Goal: Task Accomplishment & Management: Manage account settings

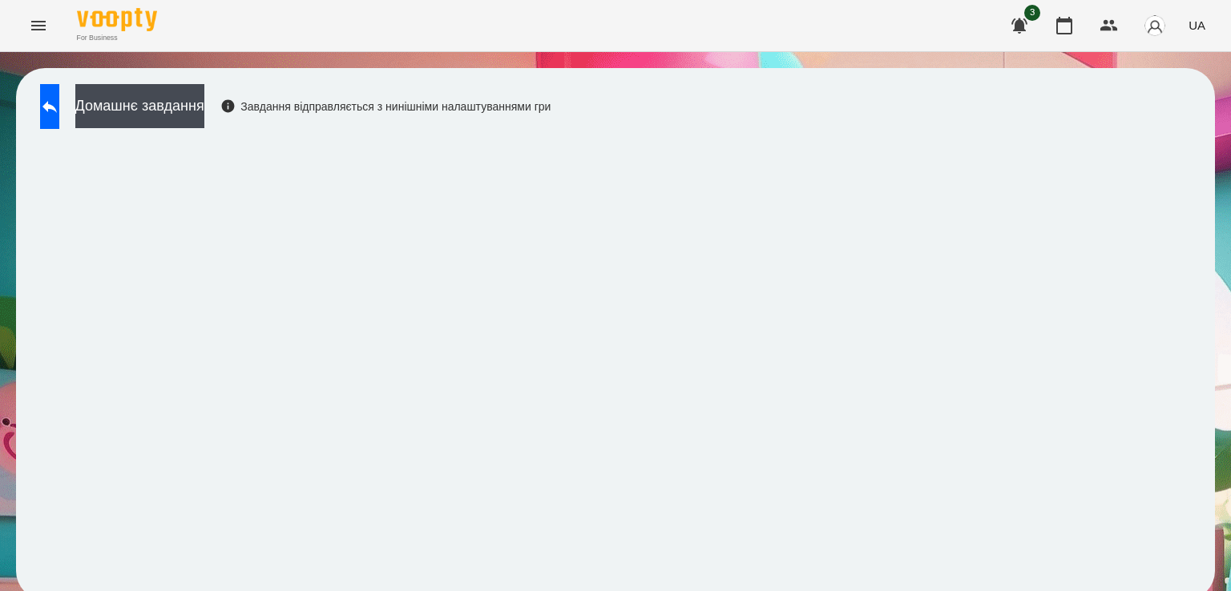
click at [35, 125] on div "Домашнє завдання Завдання відправляється з нинішніми налаштуваннями гри" at bounding box center [291, 110] width 518 height 53
click at [51, 115] on button at bounding box center [49, 106] width 19 height 45
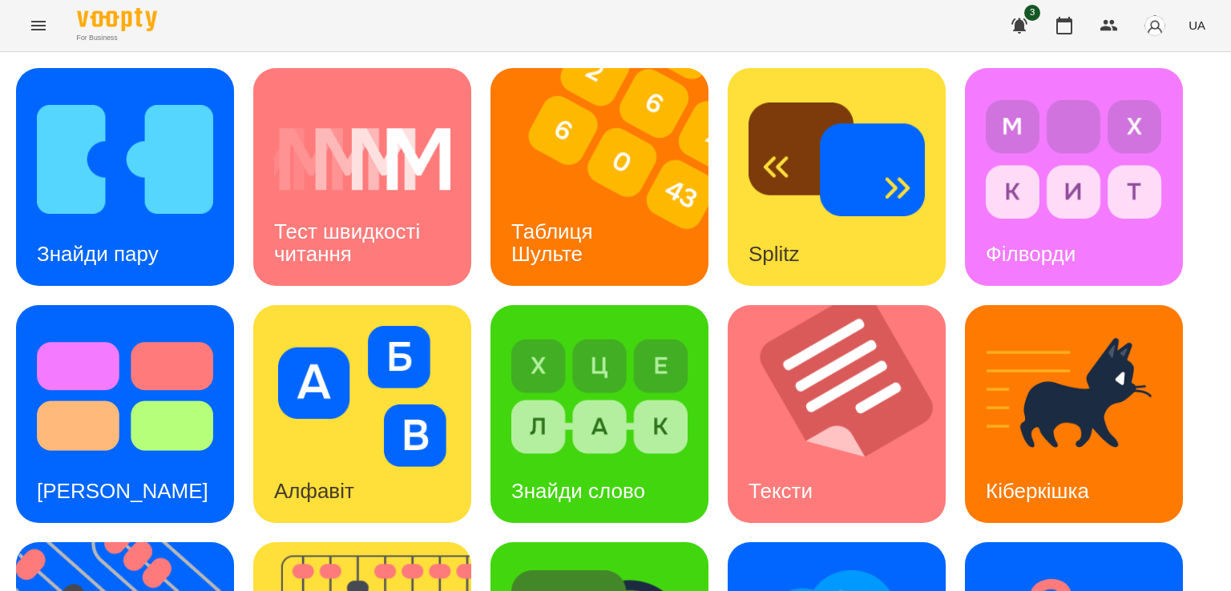
scroll to position [245, 0]
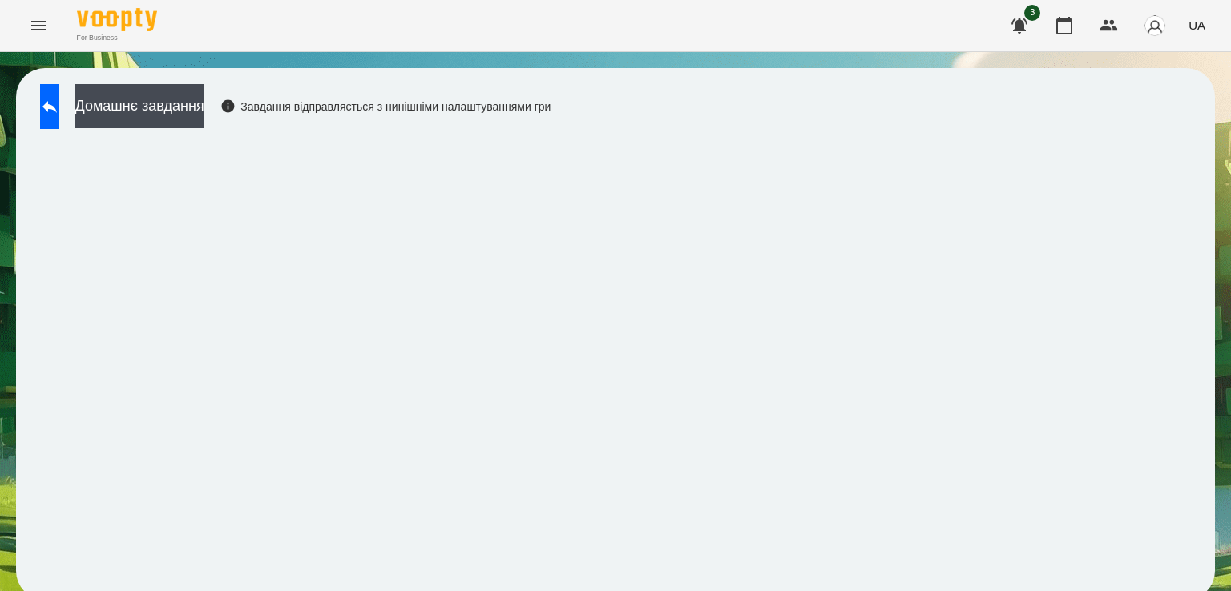
scroll to position [9, 0]
click at [53, 112] on button at bounding box center [49, 106] width 19 height 45
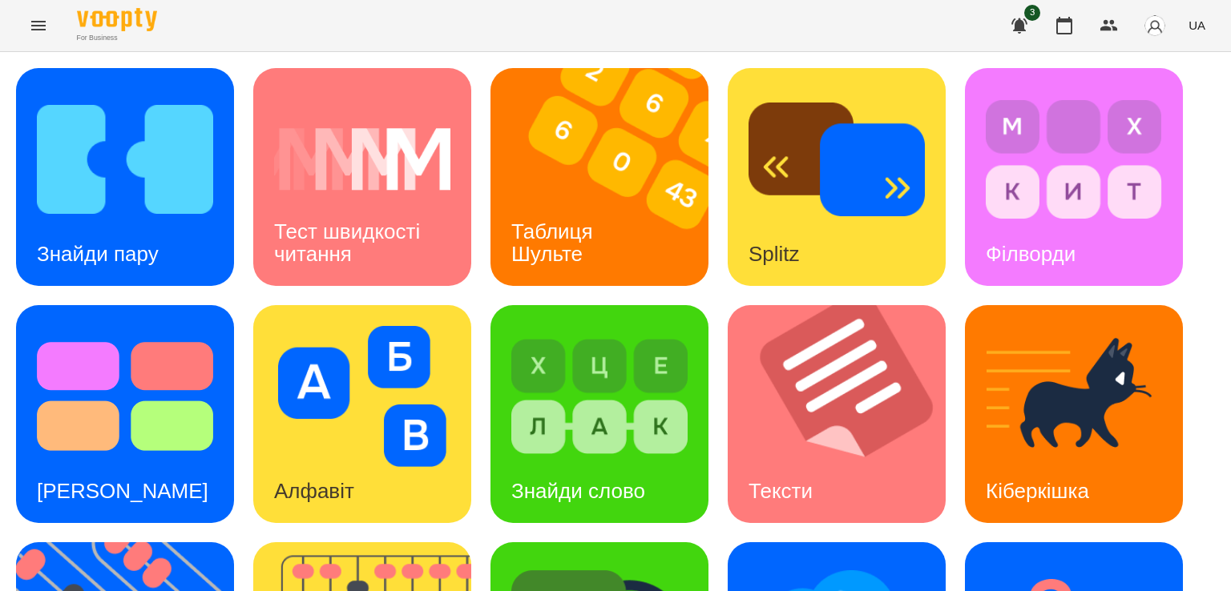
scroll to position [385, 0]
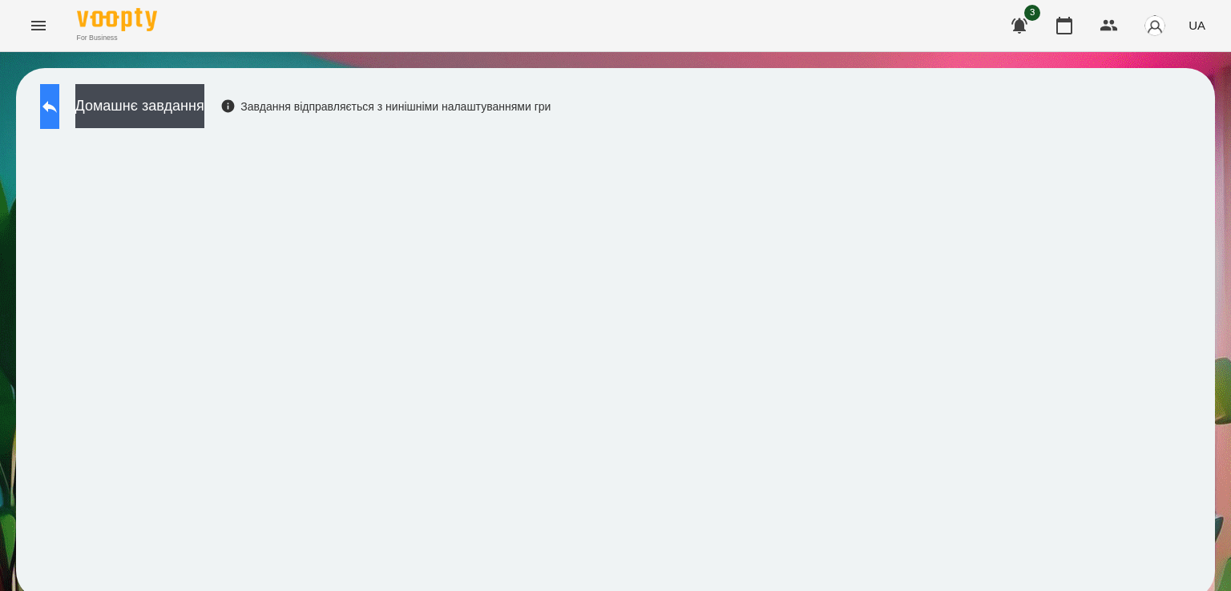
click at [59, 103] on icon at bounding box center [49, 106] width 19 height 19
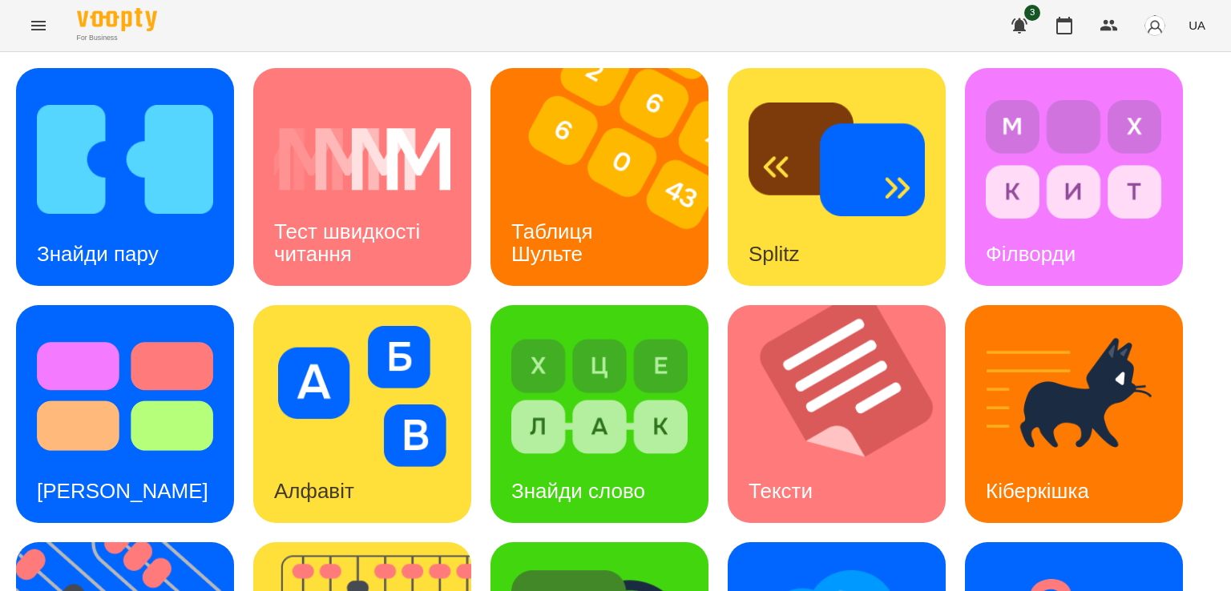
scroll to position [199, 0]
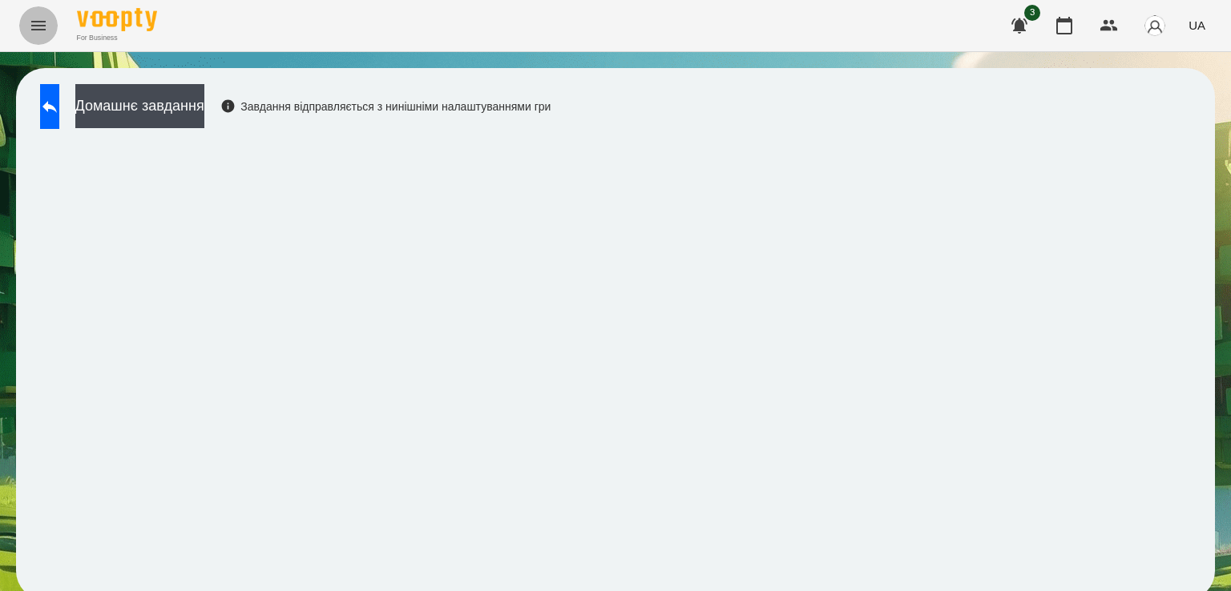
click at [46, 14] on button "Menu" at bounding box center [38, 25] width 38 height 38
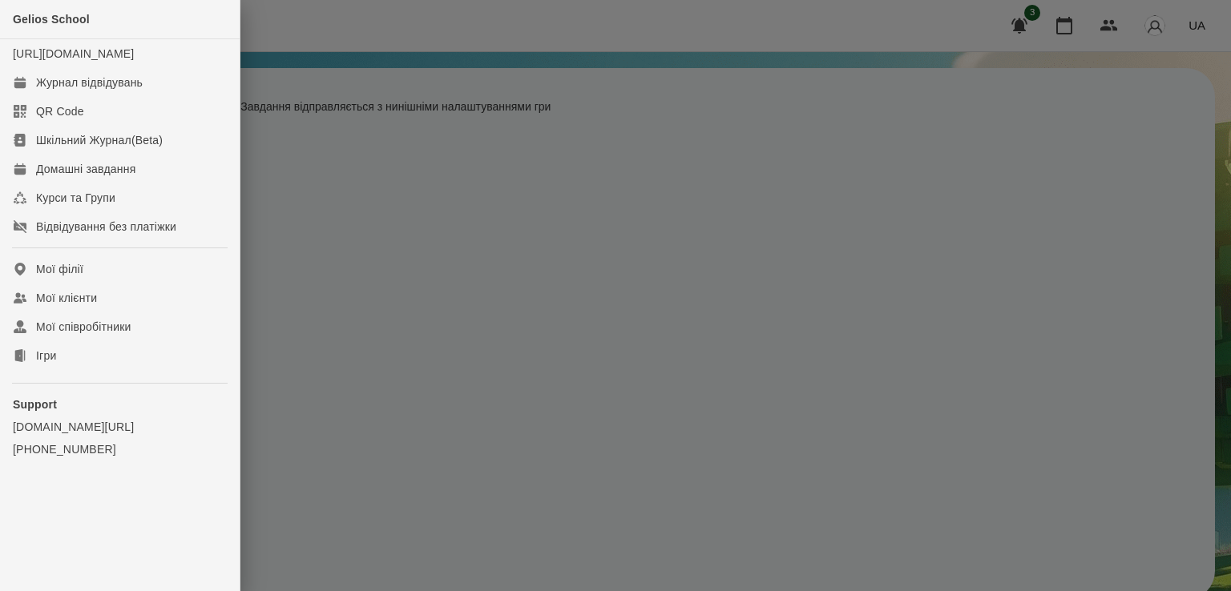
click at [404, 307] on div at bounding box center [615, 295] width 1231 height 591
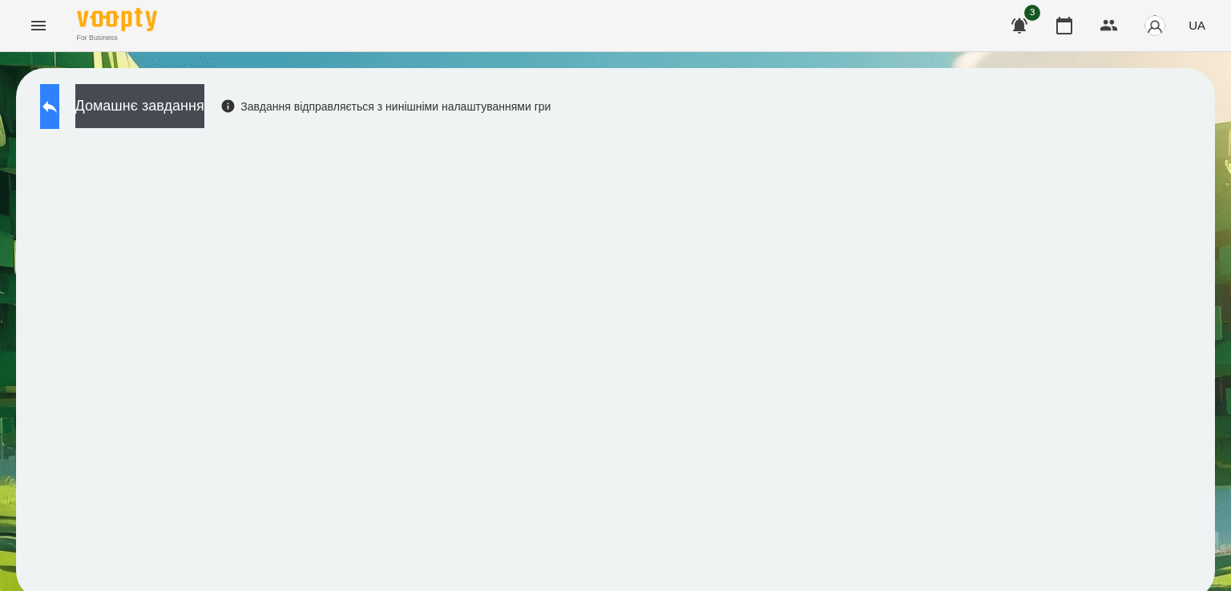
click at [59, 99] on button at bounding box center [49, 106] width 19 height 45
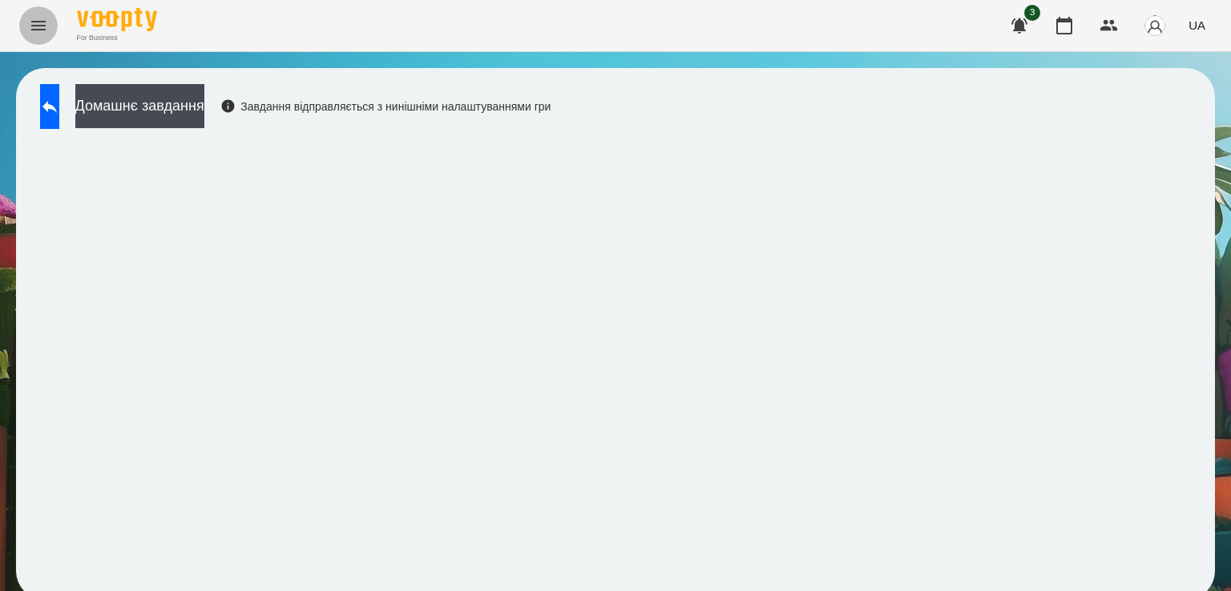
click at [45, 26] on icon "Menu" at bounding box center [38, 26] width 14 height 10
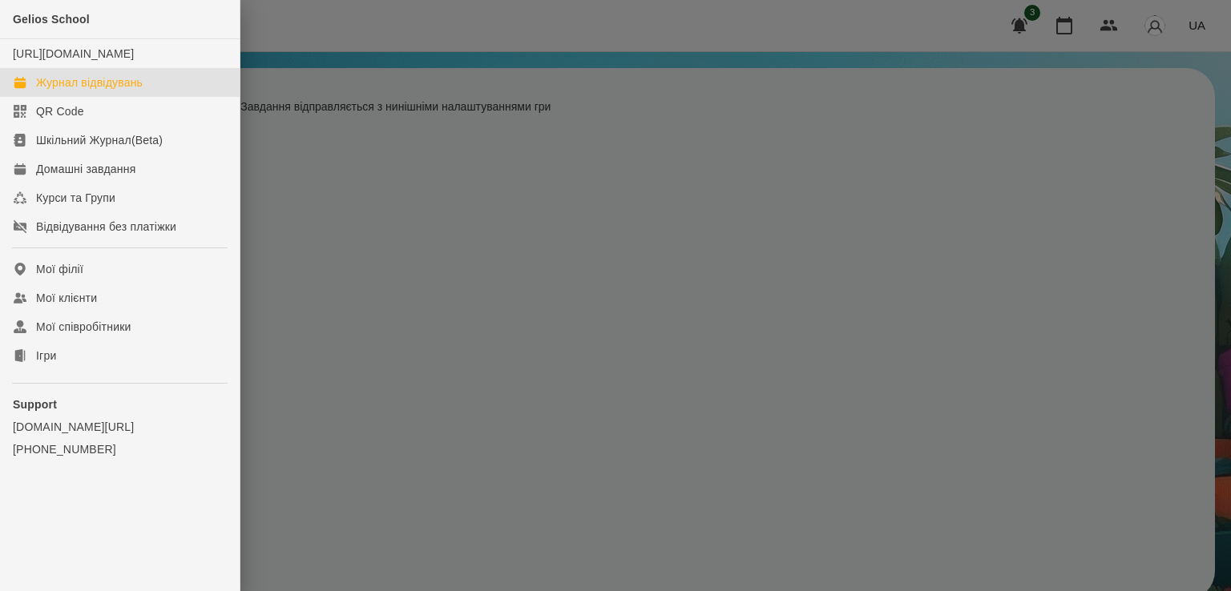
click at [125, 91] on div "Журнал відвідувань" at bounding box center [89, 83] width 107 height 16
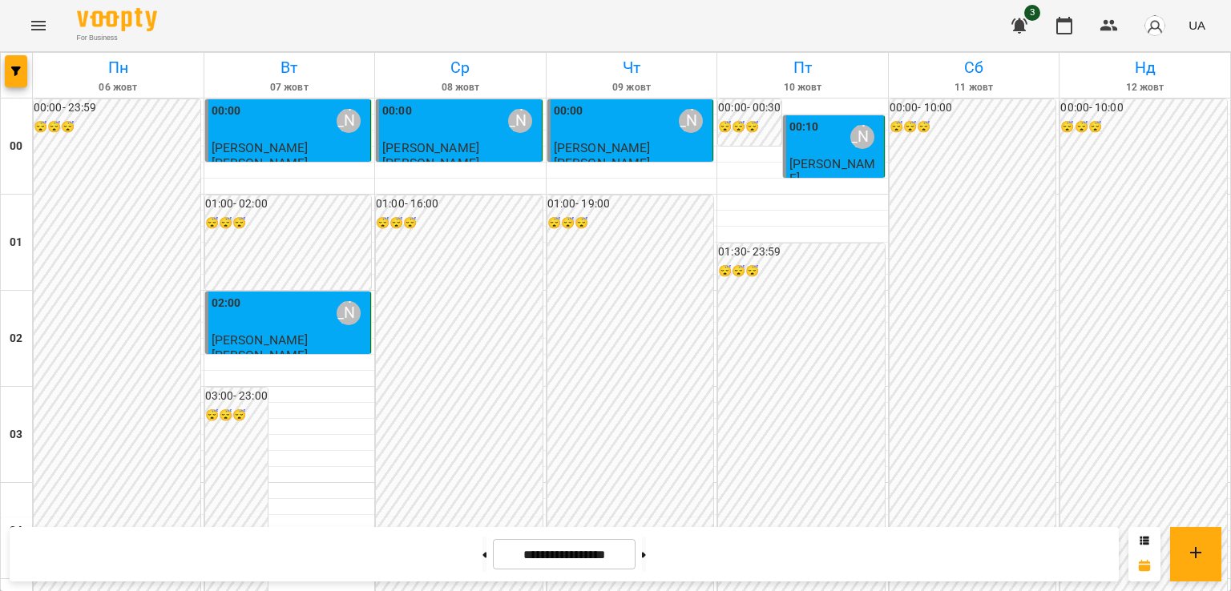
scroll to position [1887, 0]
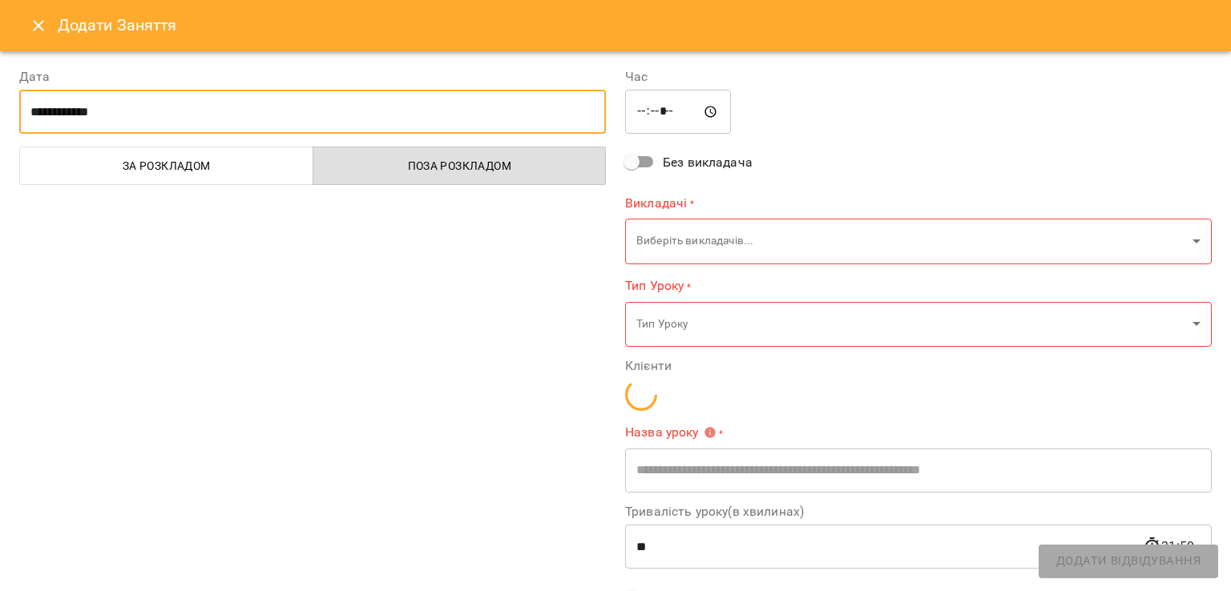
click at [290, 111] on input "**********" at bounding box center [312, 112] width 586 height 45
type input "**********"
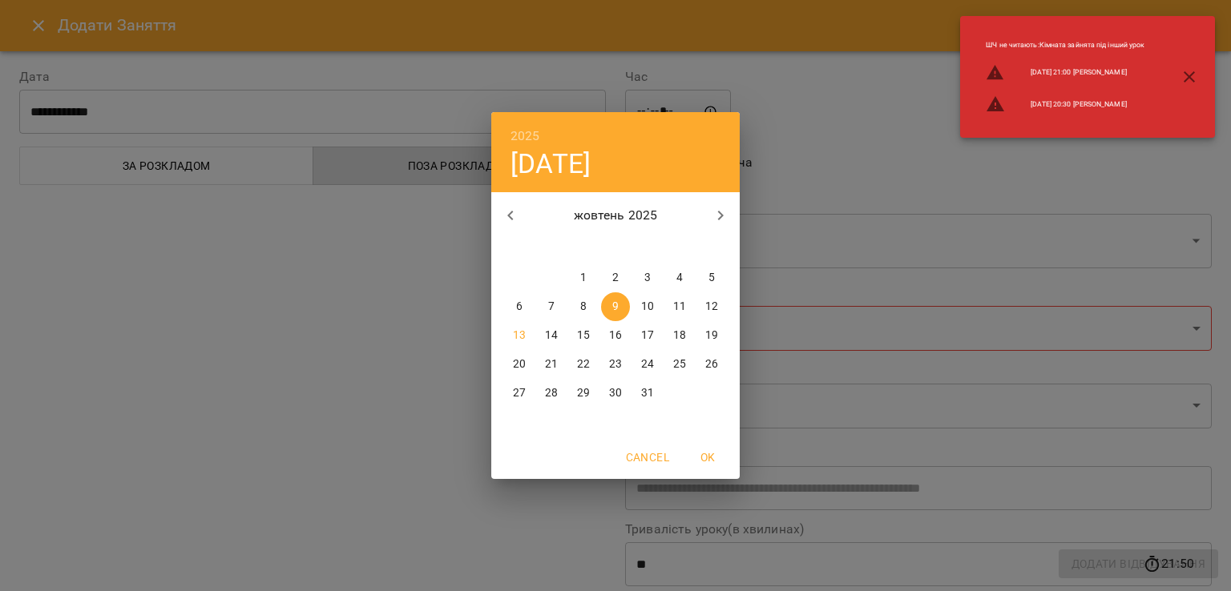
click at [28, 14] on div "2025 чт, жовт [DATE] вт ср чт пт сб нд 29 30 1 2 3 4 5 6 7 8 9 10 11 12 13 14 1…" at bounding box center [615, 295] width 1231 height 591
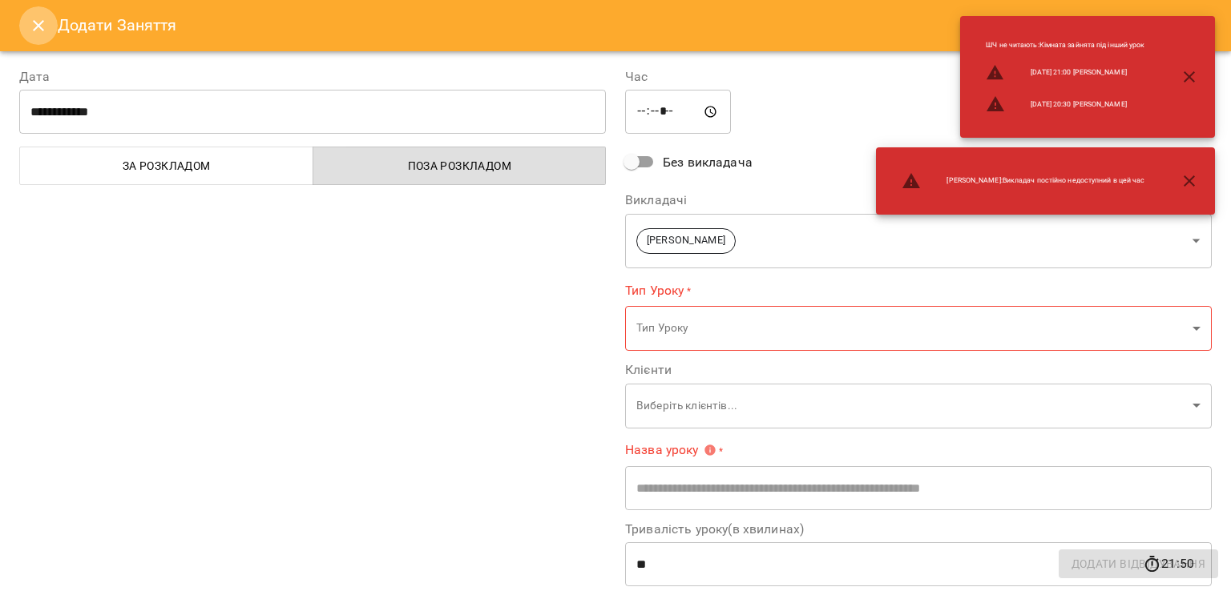
click at [34, 18] on icon "Close" at bounding box center [38, 25] width 19 height 19
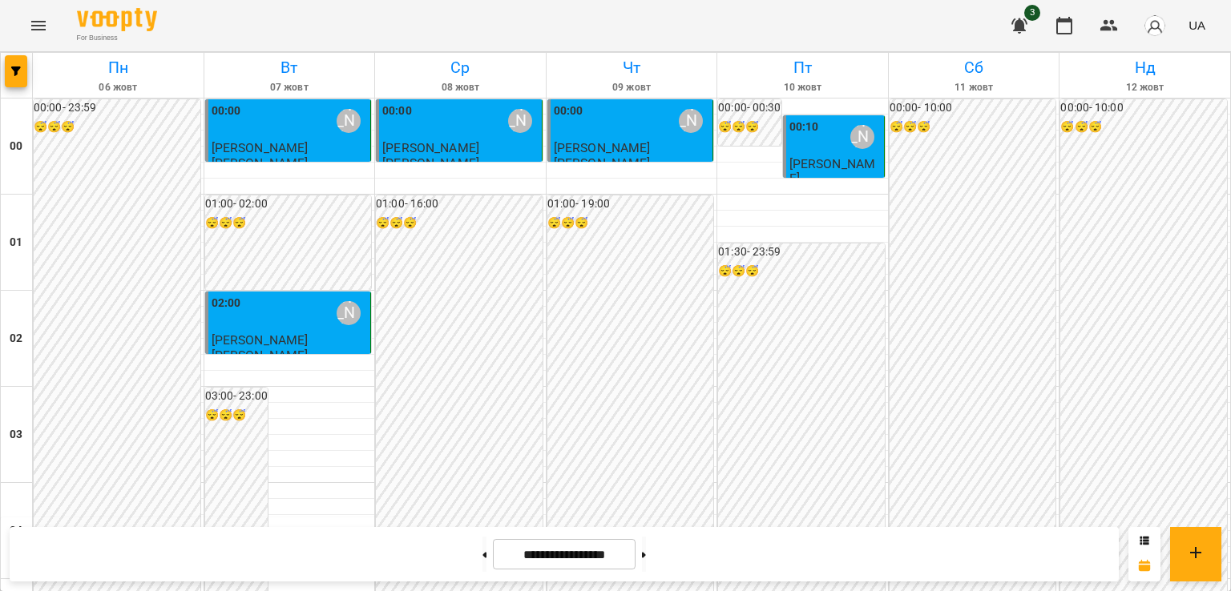
scroll to position [0, 0]
click at [312, 322] on div "02:00 [PERSON_NAME]" at bounding box center [290, 313] width 156 height 37
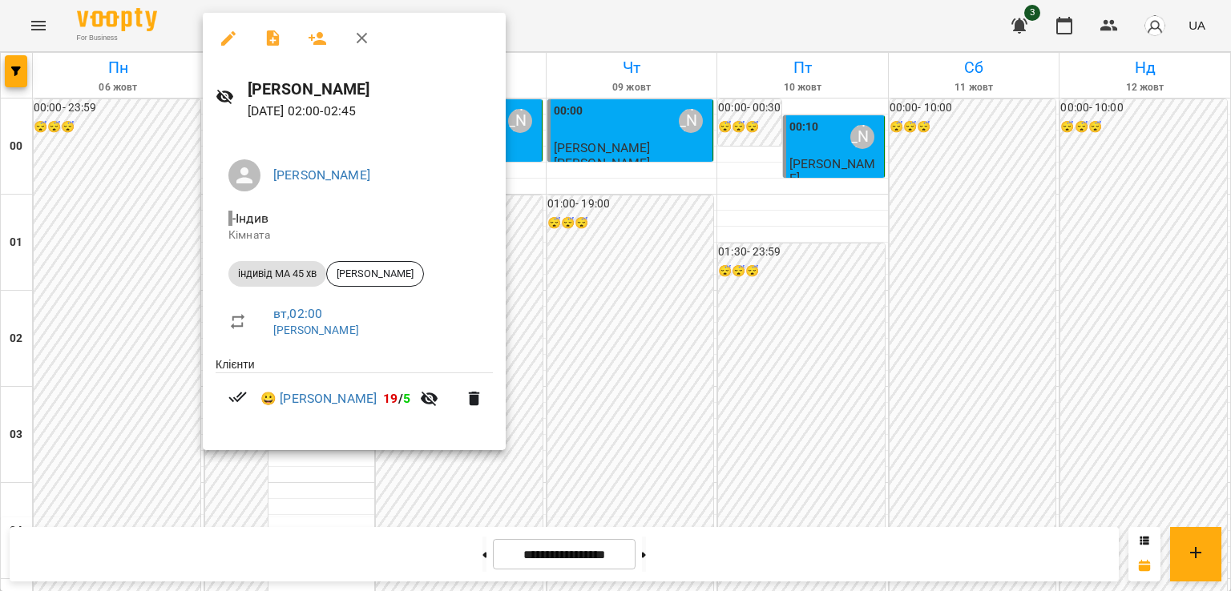
click at [277, 477] on div at bounding box center [615, 295] width 1231 height 591
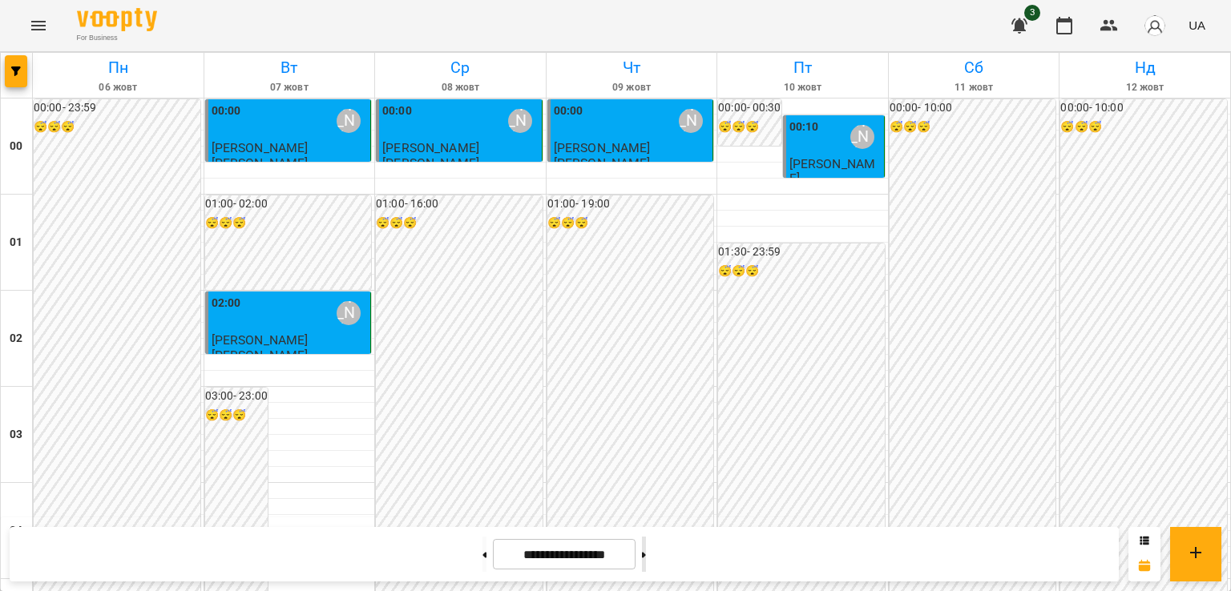
click at [646, 552] on icon at bounding box center [644, 555] width 4 height 6
type input "**********"
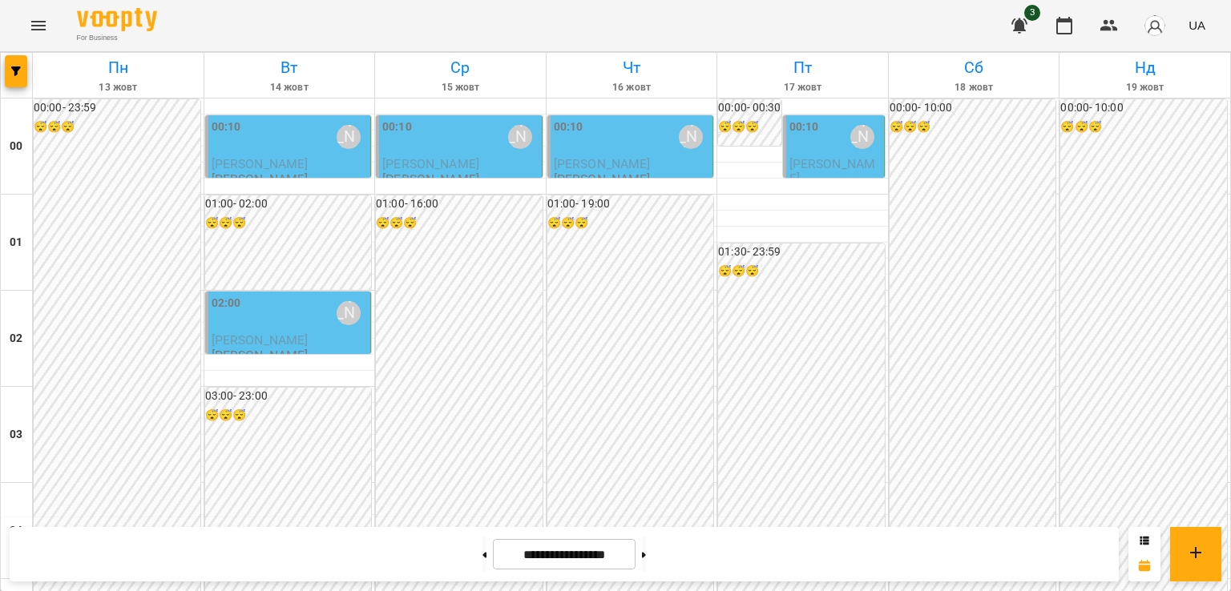
click at [289, 134] on div "00:10 [PERSON_NAME]" at bounding box center [290, 137] width 156 height 37
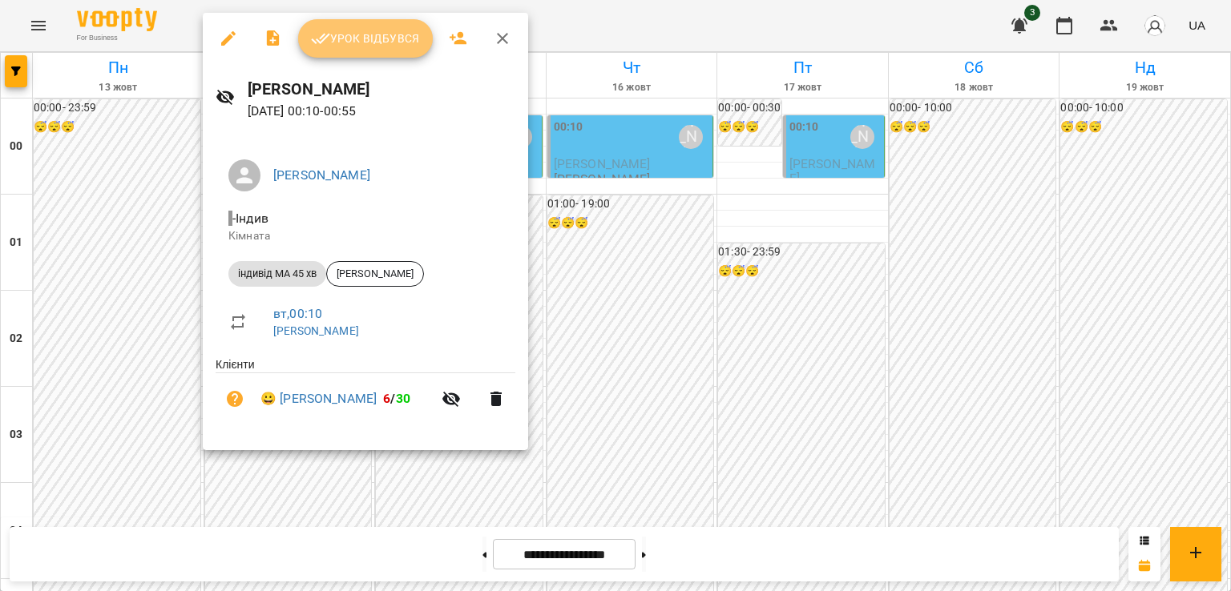
click at [381, 45] on span "Урок відбувся" at bounding box center [365, 38] width 109 height 19
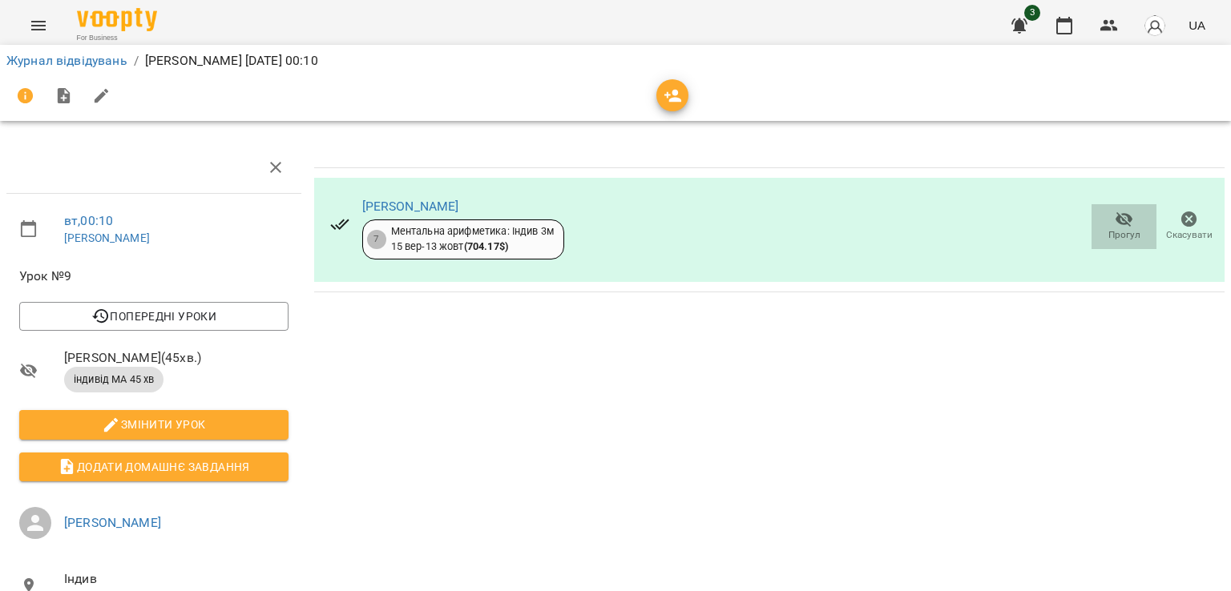
click at [1114, 217] on icon "button" at bounding box center [1123, 219] width 19 height 19
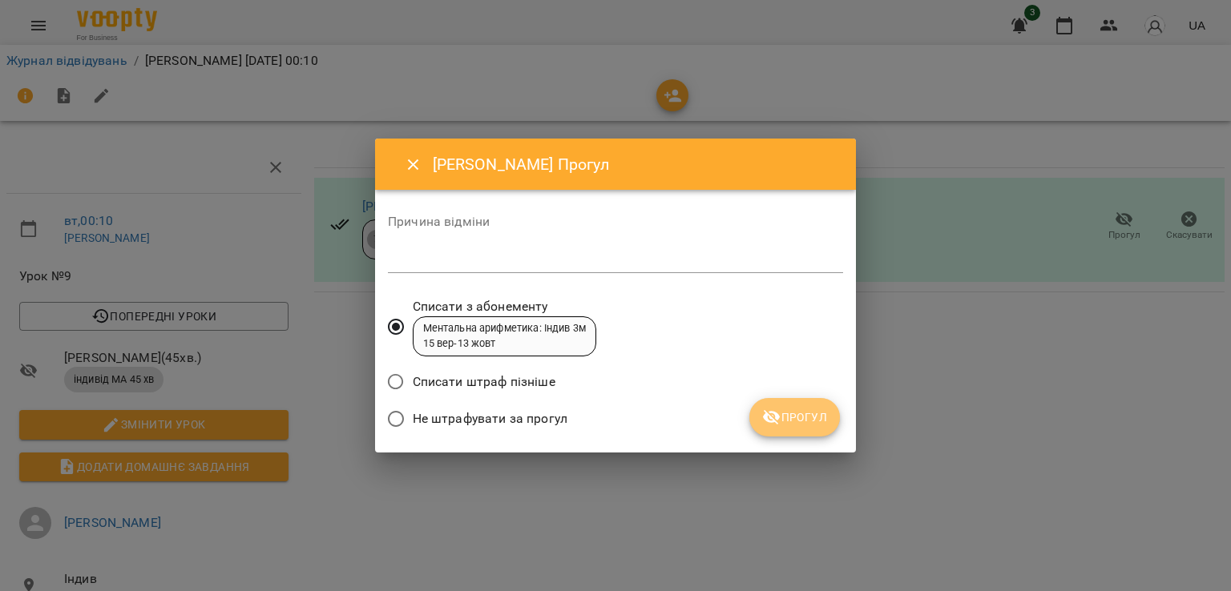
click at [801, 415] on span "Прогул" at bounding box center [794, 417] width 65 height 19
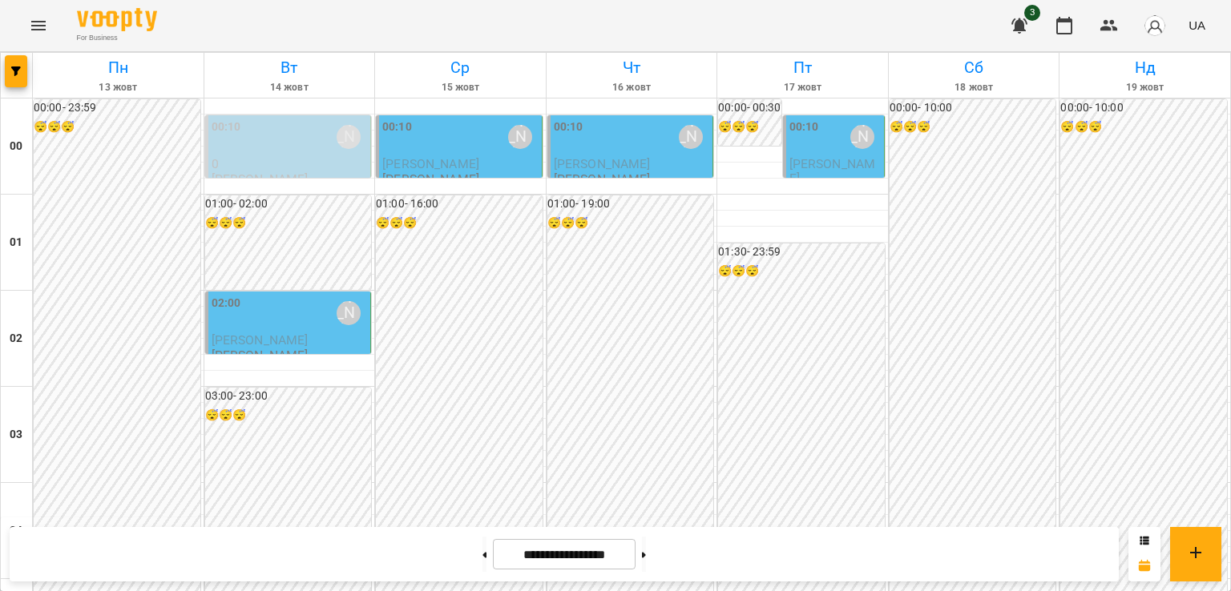
click at [340, 333] on p "[PERSON_NAME]" at bounding box center [290, 340] width 156 height 14
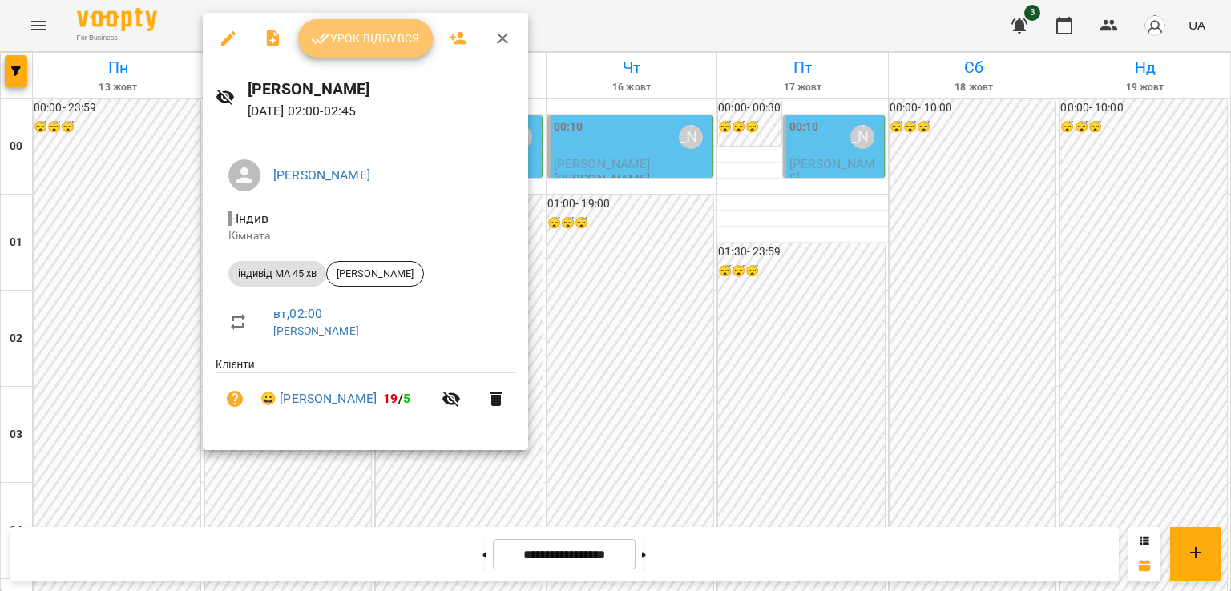
click at [383, 52] on button "Урок відбувся" at bounding box center [365, 38] width 135 height 38
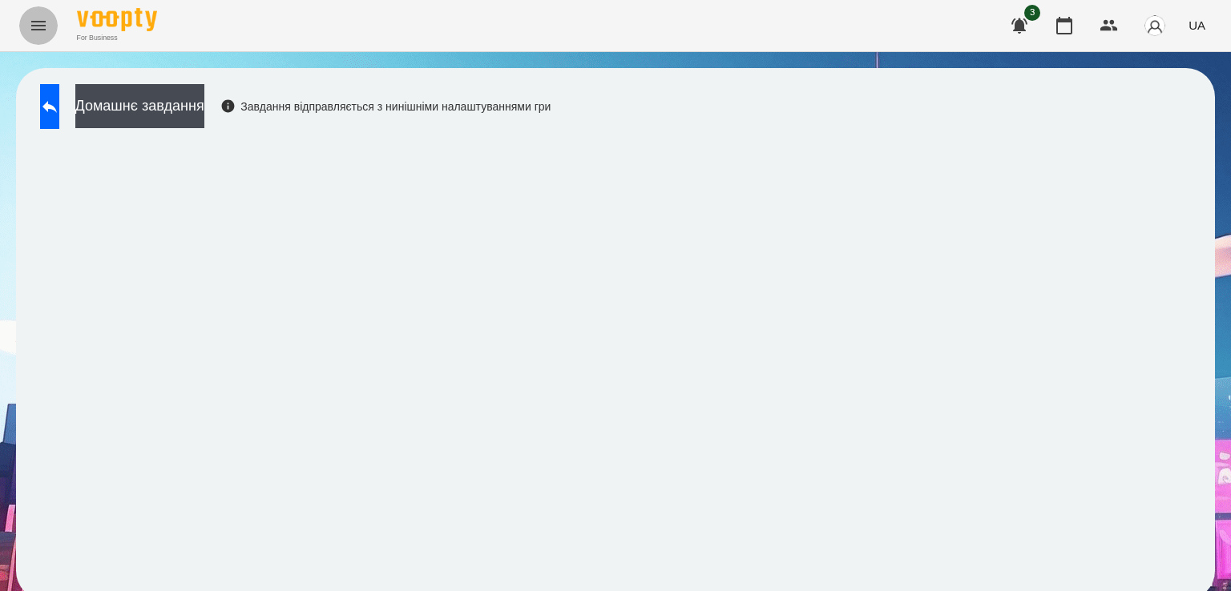
click at [42, 35] on button "Menu" at bounding box center [38, 25] width 38 height 38
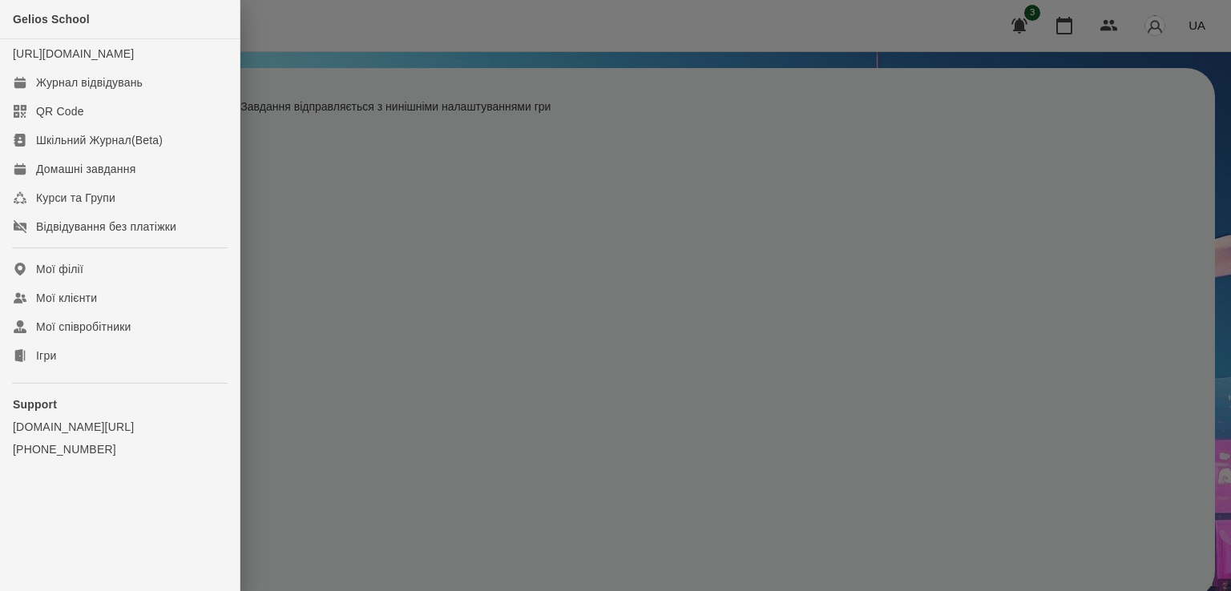
click at [324, 305] on div at bounding box center [615, 295] width 1231 height 591
